Goal: Transaction & Acquisition: Purchase product/service

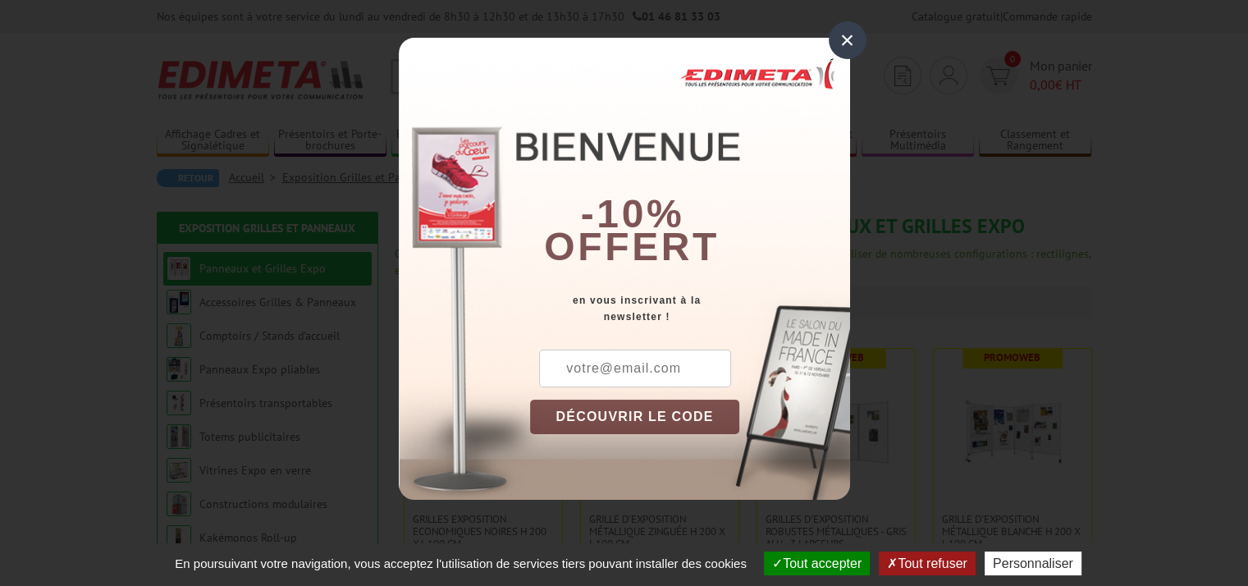
click at [850, 36] on div "×" at bounding box center [848, 40] width 38 height 38
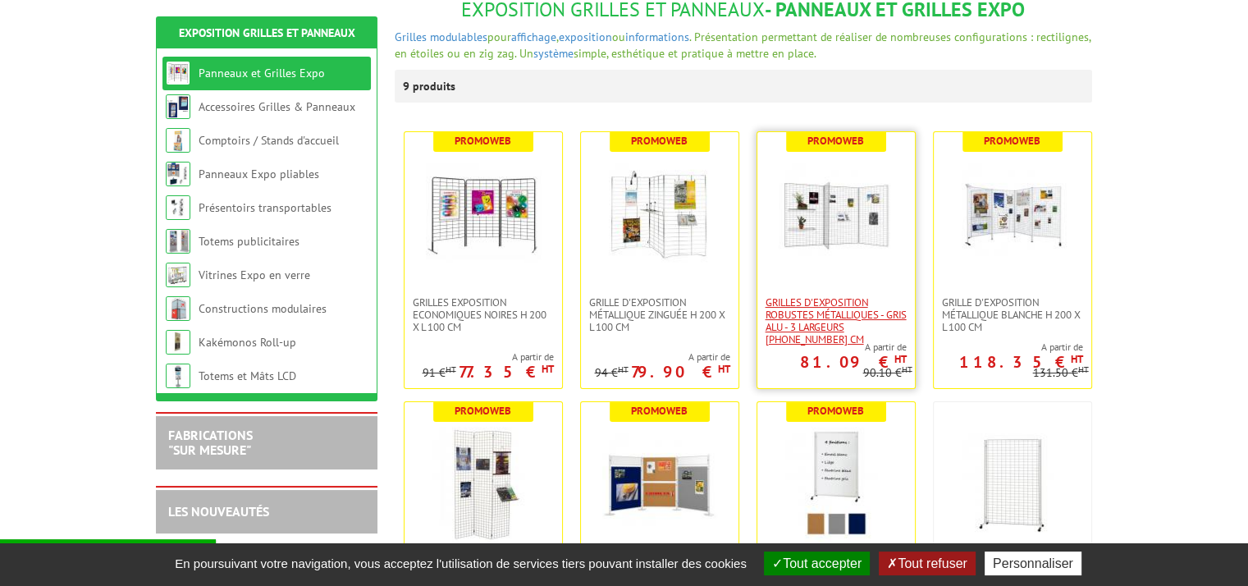
scroll to position [246, 0]
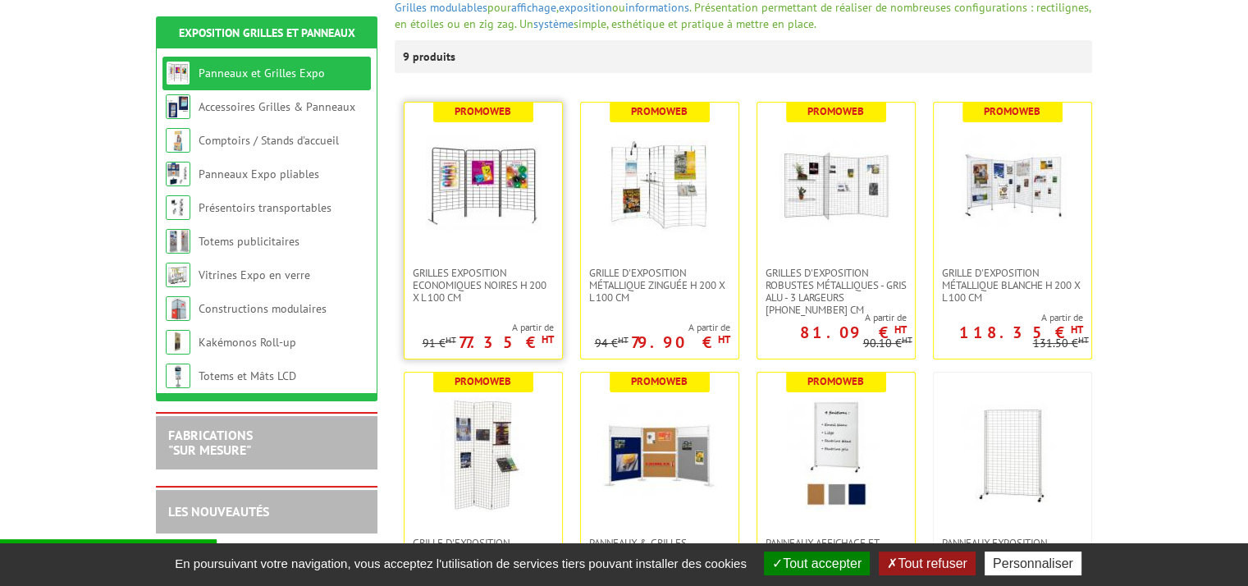
click at [492, 212] on img at bounding box center [483, 184] width 115 height 115
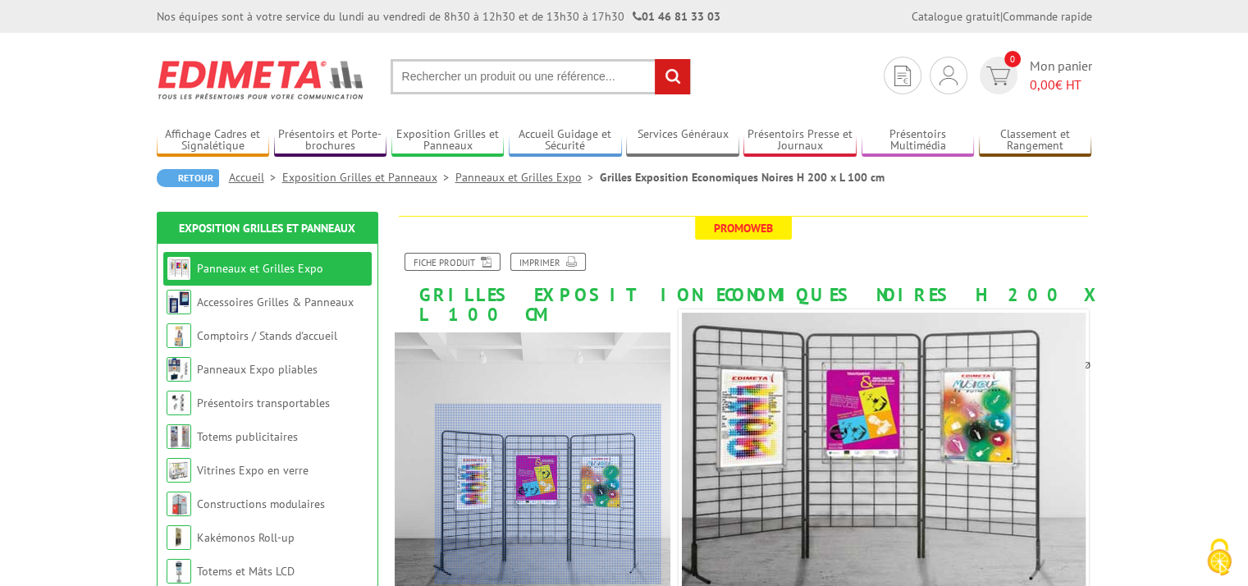
click at [548, 494] on div at bounding box center [548, 494] width 226 height 180
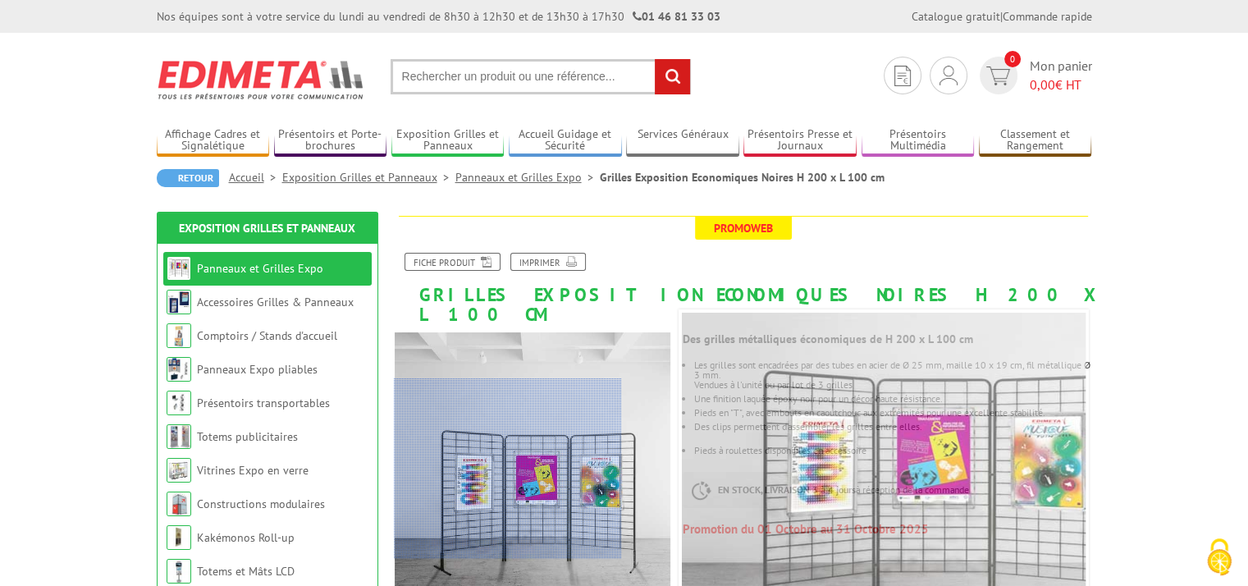
click at [471, 468] on div at bounding box center [507, 468] width 226 height 180
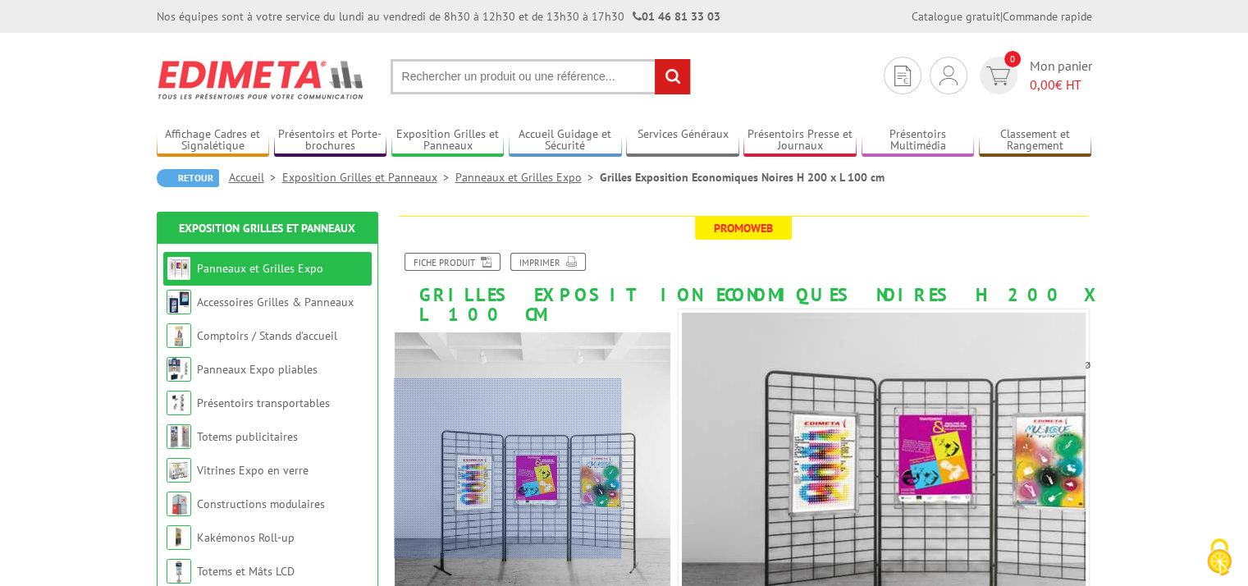
click at [471, 468] on div at bounding box center [507, 468] width 226 height 180
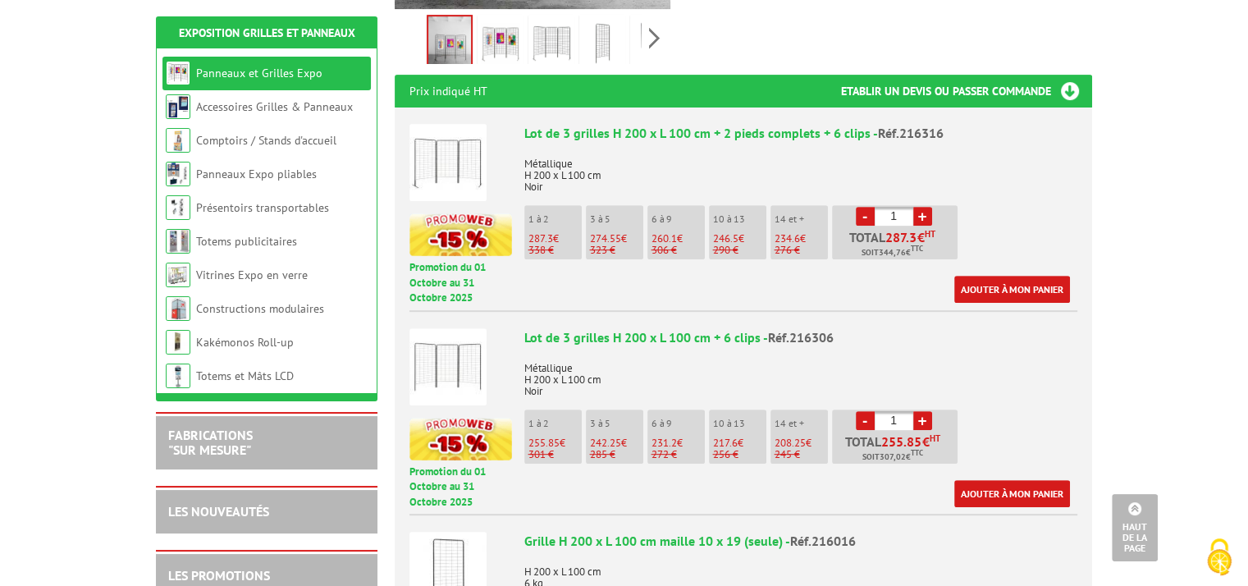
scroll to position [601, 0]
